Goal: Find specific page/section: Find specific page/section

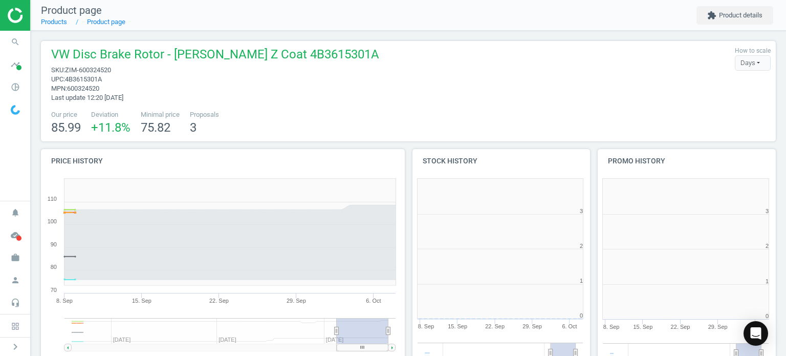
scroll to position [220, 191]
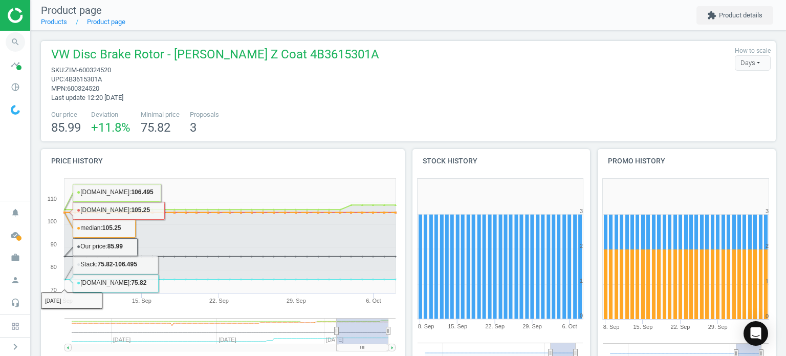
click at [16, 36] on icon "search" at bounding box center [15, 41] width 19 height 19
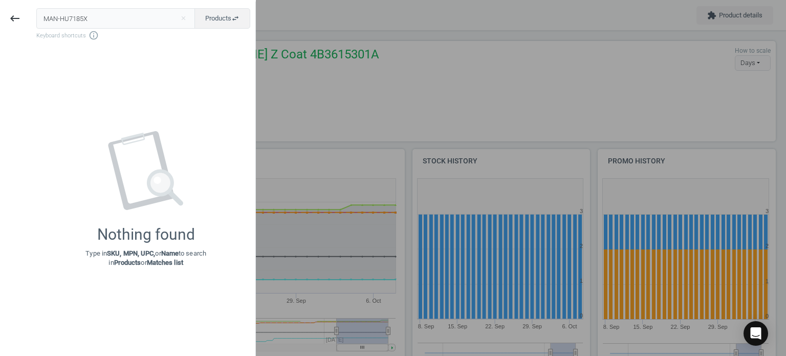
type input "MAN-HU7185X"
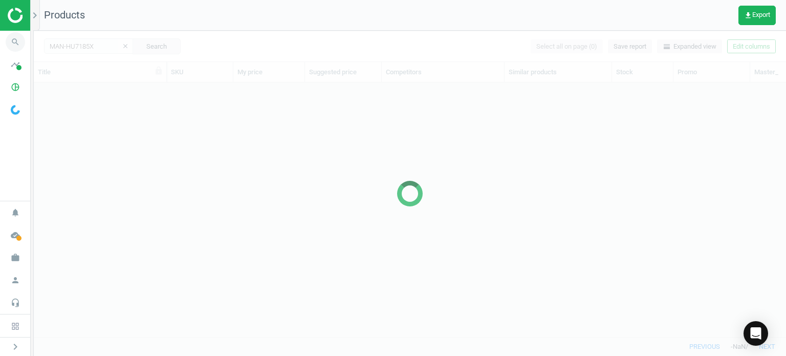
scroll to position [239, 744]
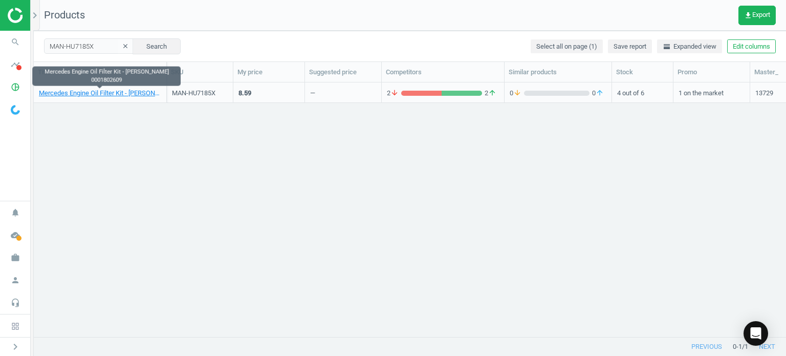
click at [131, 98] on div "Mercedes Engine Oil Filter Kit - [PERSON_NAME] 0001802609" at bounding box center [100, 94] width 122 height 13
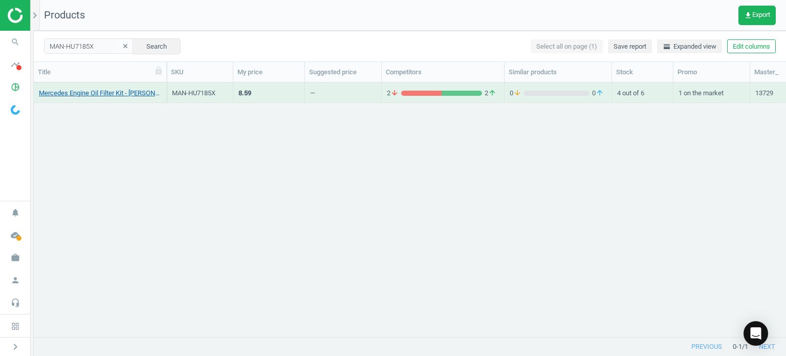
click at [123, 94] on link "Mercedes Engine Oil Filter Kit - [PERSON_NAME] 0001802609" at bounding box center [100, 92] width 122 height 9
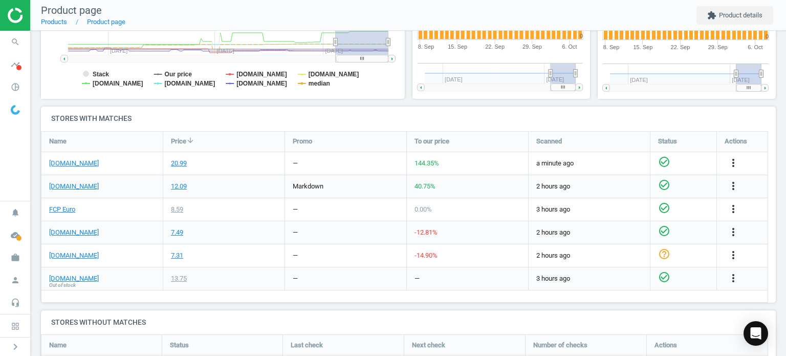
scroll to position [284, 0]
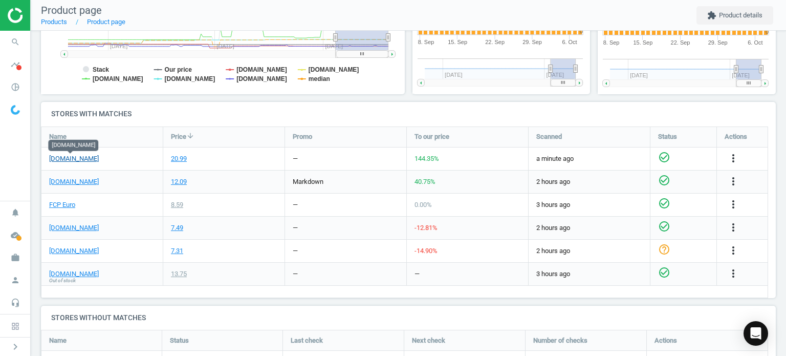
click at [77, 155] on link "[DOMAIN_NAME]" at bounding box center [74, 158] width 50 height 9
click at [53, 208] on link "FCP Euro" at bounding box center [62, 204] width 26 height 9
click at [8, 34] on span "search" at bounding box center [15, 42] width 31 height 23
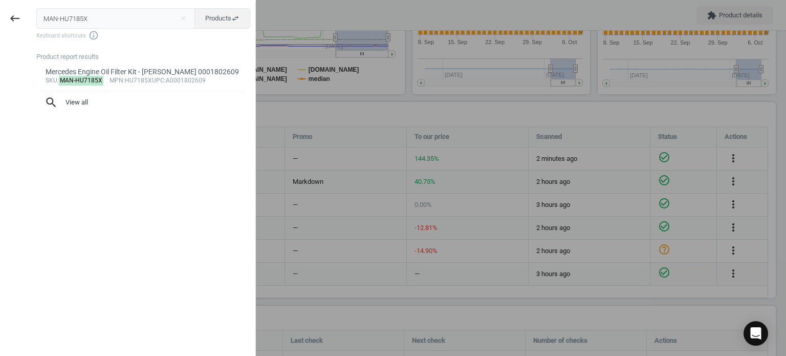
click at [129, 23] on input "MAN-HU7185X" at bounding box center [115, 18] width 159 height 20
type input "MOL-LM20002"
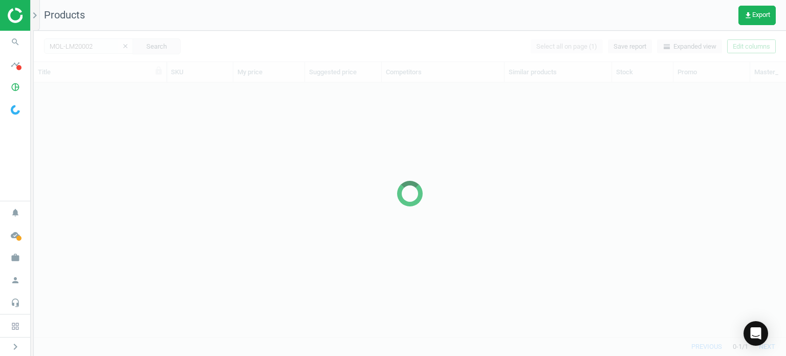
scroll to position [239, 744]
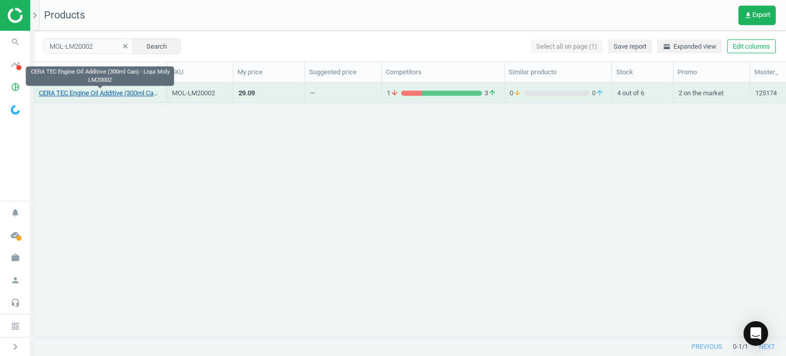
click at [141, 91] on link "CERA TEC Engine Oil Additive (300ml Can) - Liqui Moly LM20002" at bounding box center [100, 92] width 122 height 9
